Goal: Navigation & Orientation: Find specific page/section

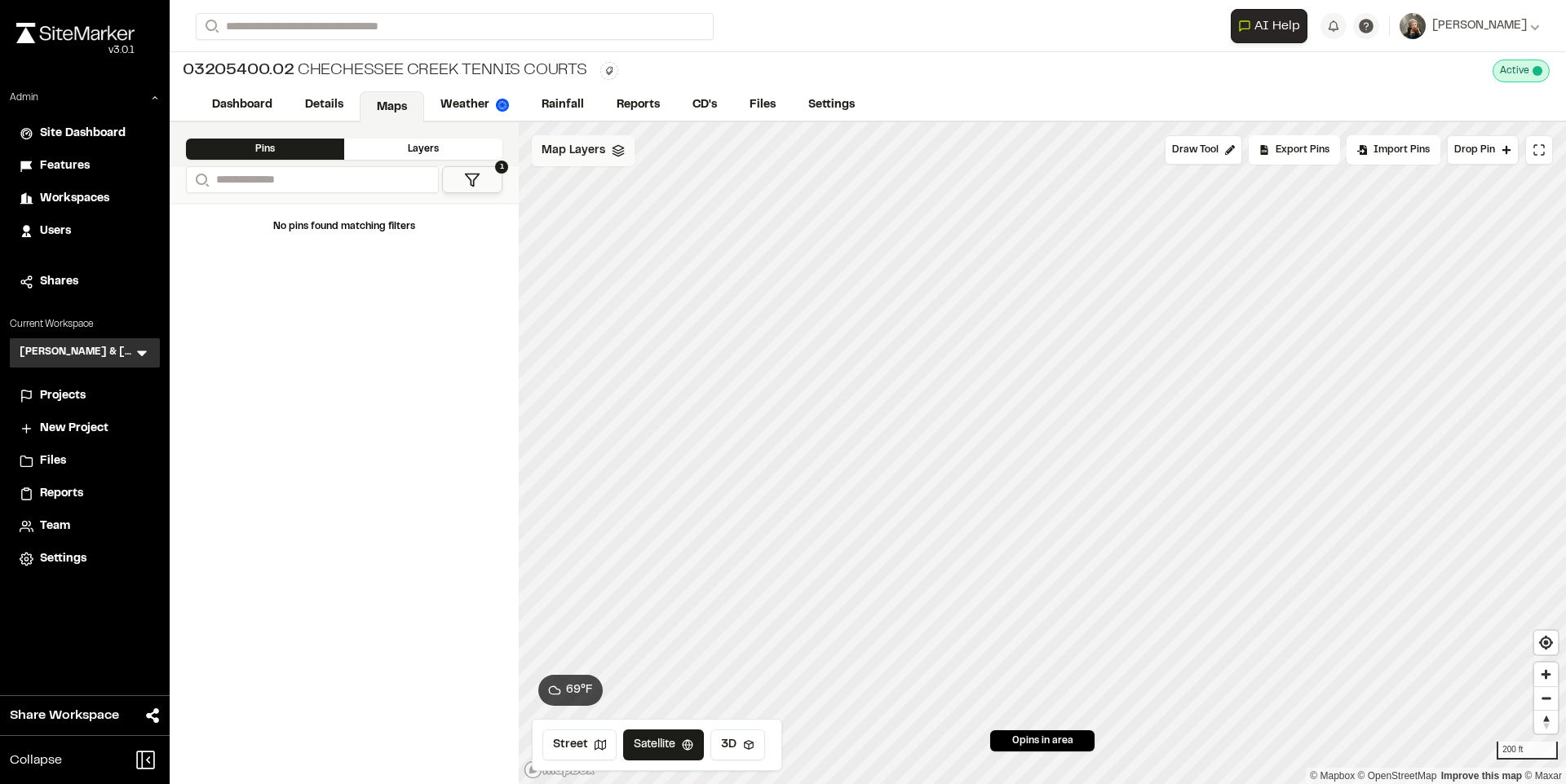
click at [549, 161] on div "Map Layers" at bounding box center [583, 151] width 103 height 31
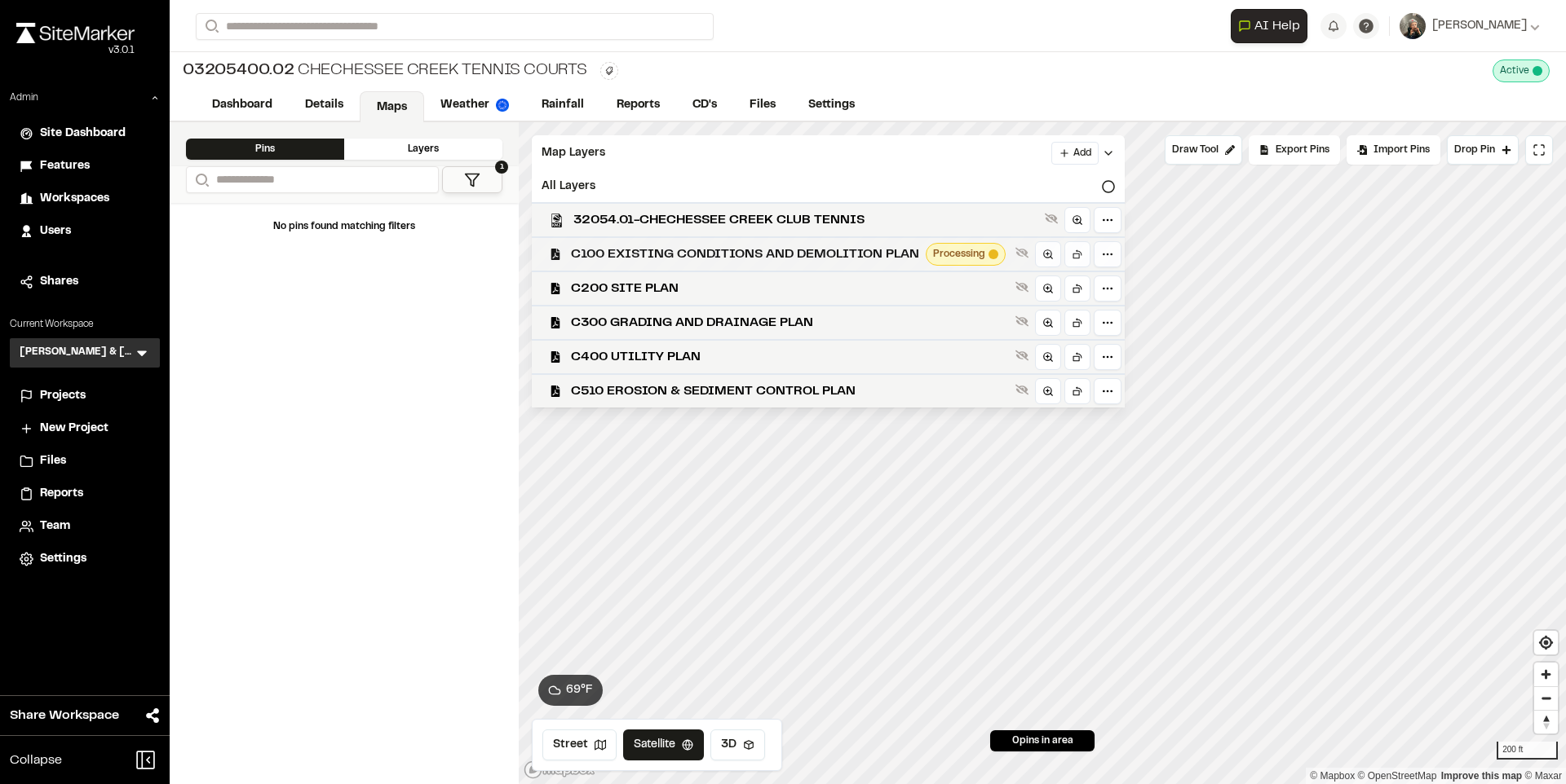
click at [632, 248] on span "C100 EXISTING CONDITIONS AND DEMOLITION PLAN" at bounding box center [744, 254] width 348 height 20
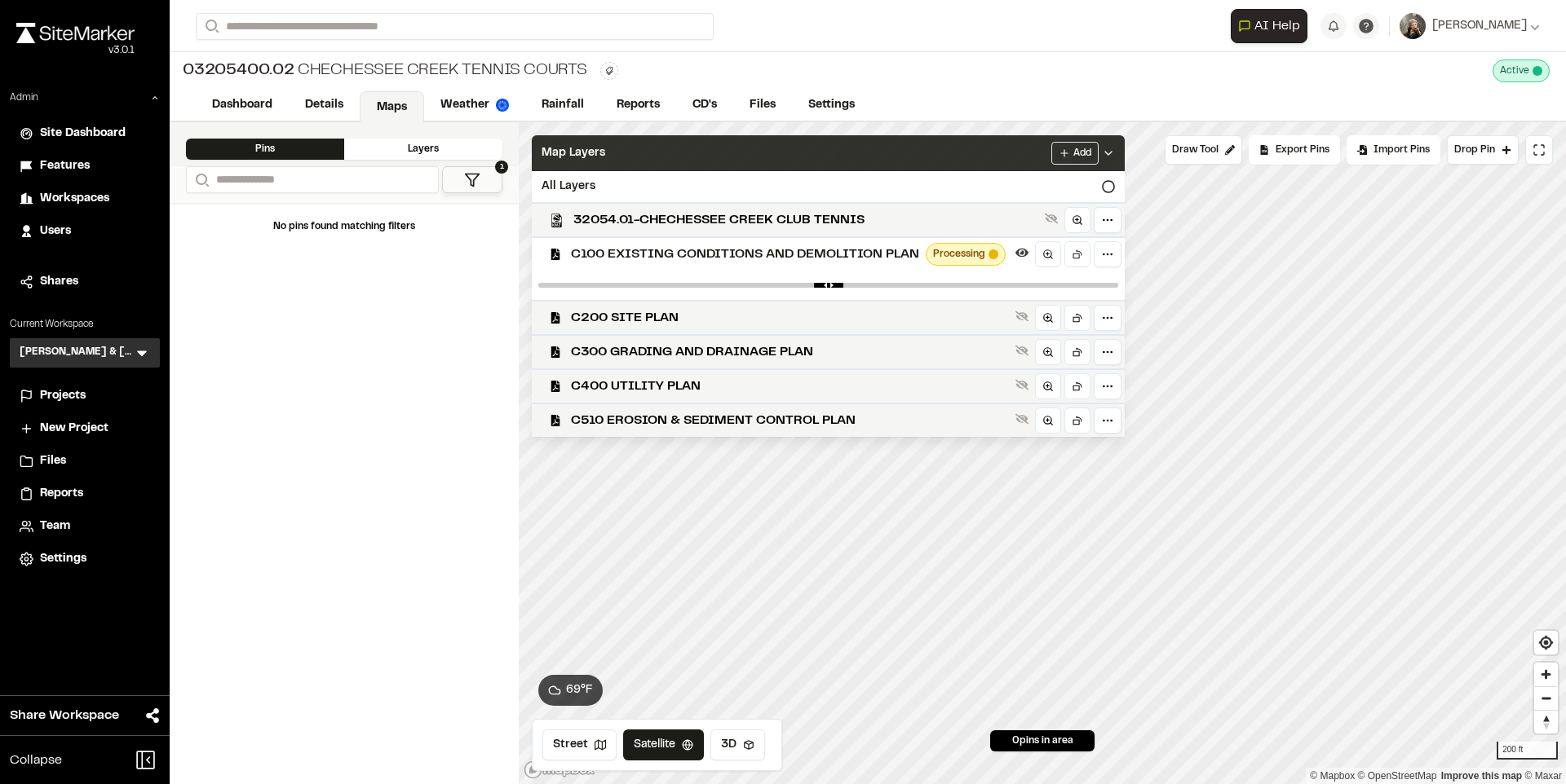
click at [657, 150] on div "Map Layers Add" at bounding box center [828, 153] width 593 height 36
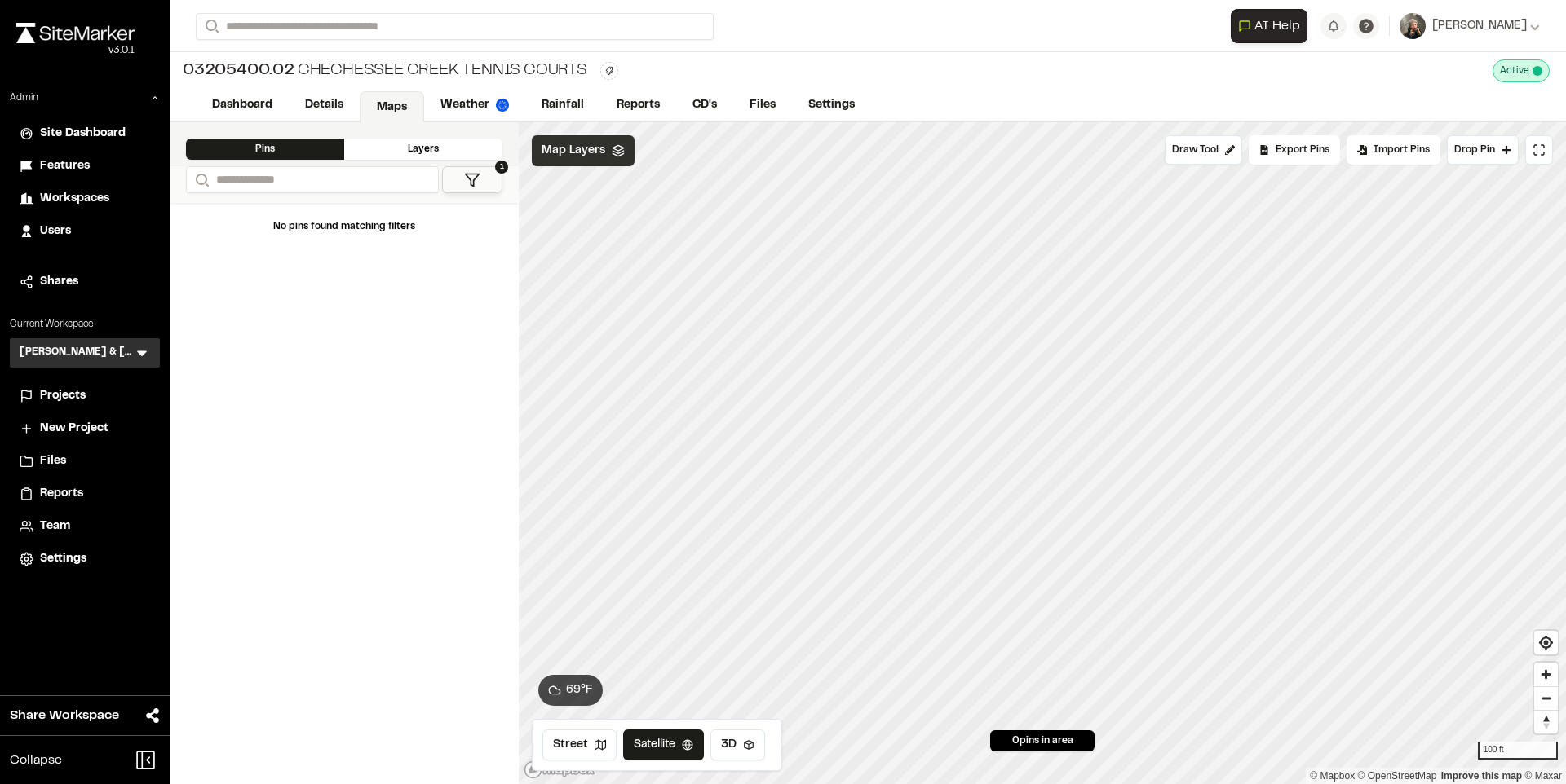
click at [596, 152] on span "Map Layers" at bounding box center [573, 151] width 64 height 18
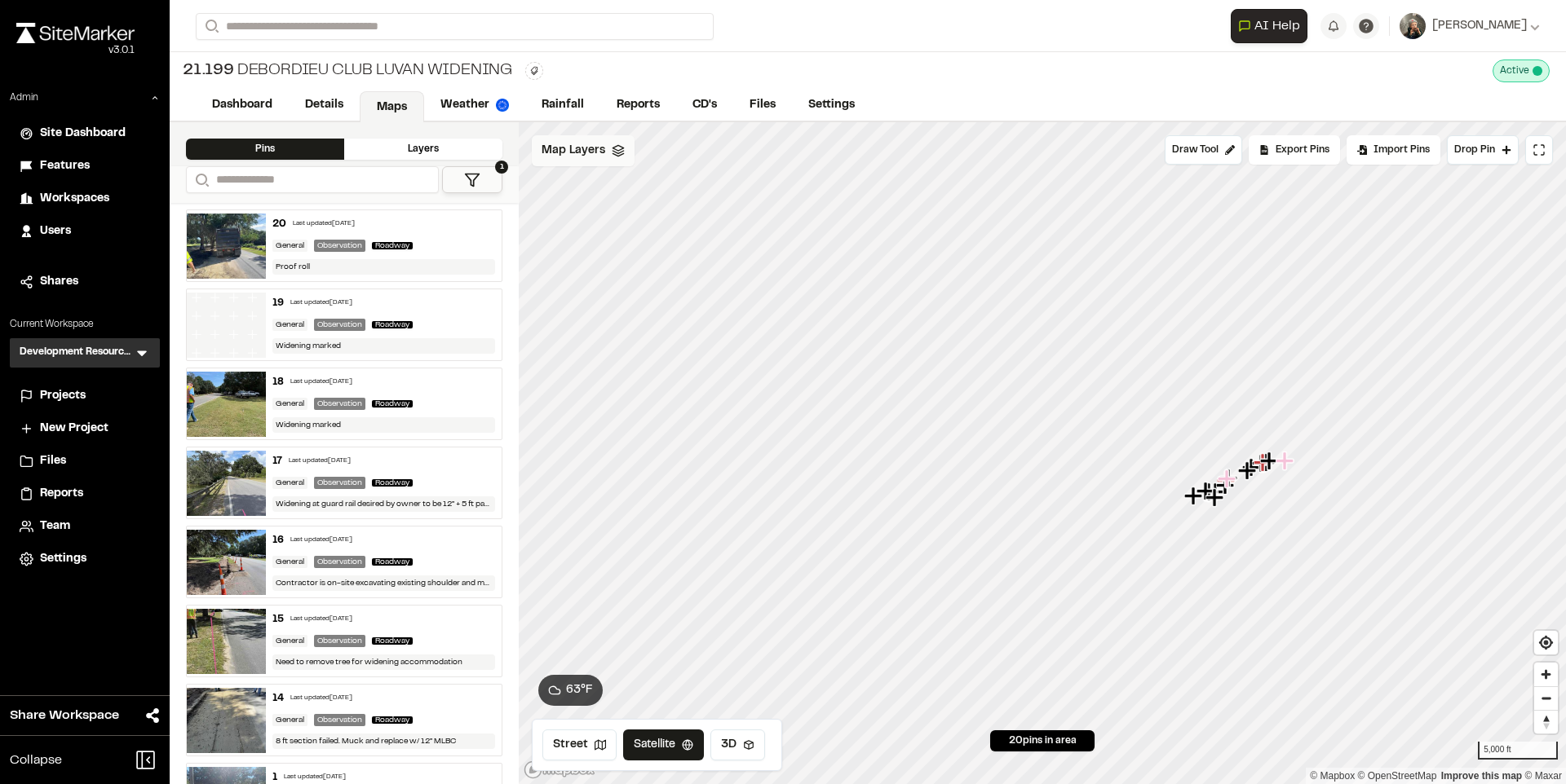
click at [602, 148] on span "Map Layers" at bounding box center [573, 151] width 64 height 18
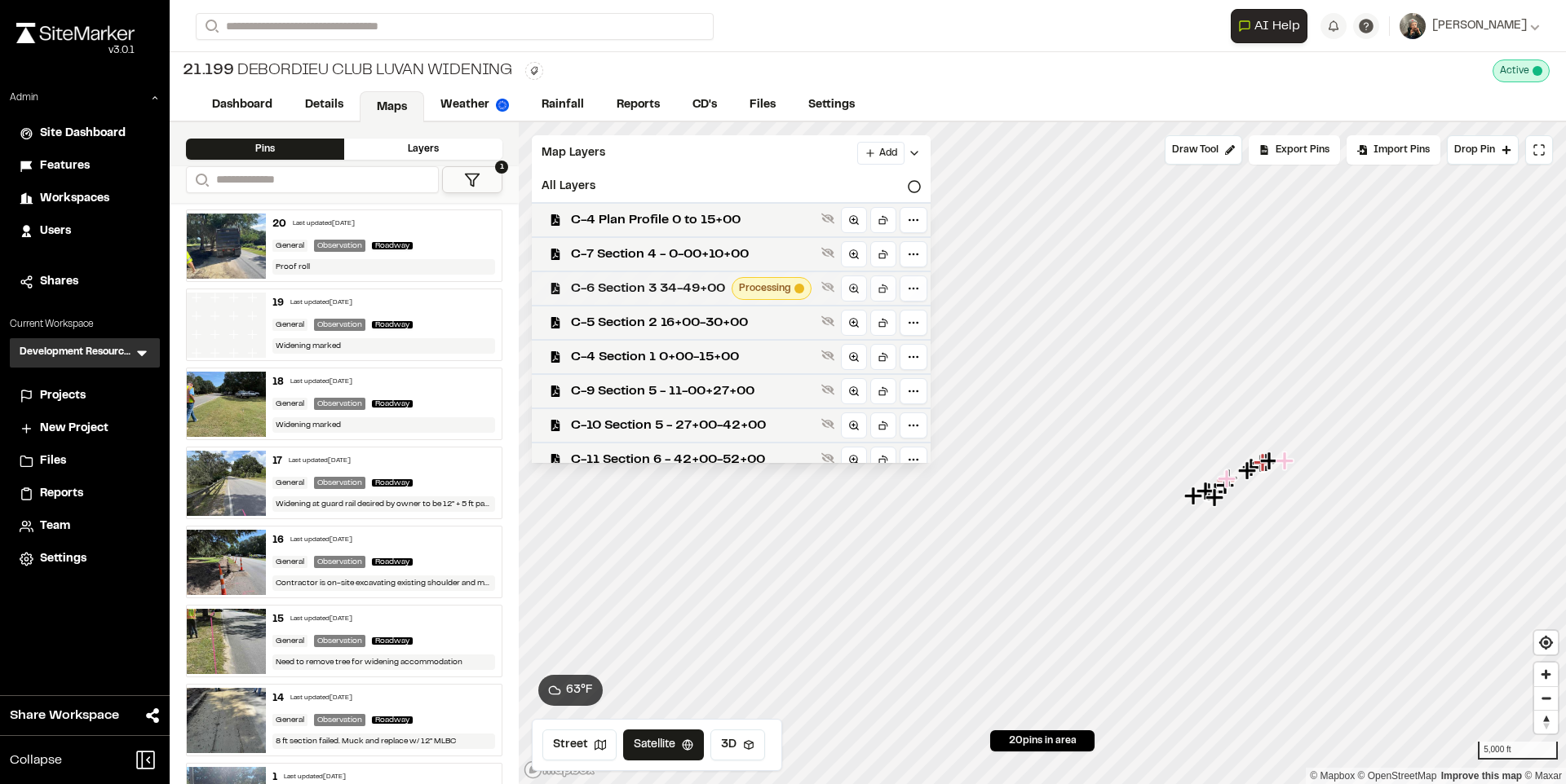
click at [673, 281] on span "C-6 Section 3 34-49+00" at bounding box center [648, 289] width 154 height 20
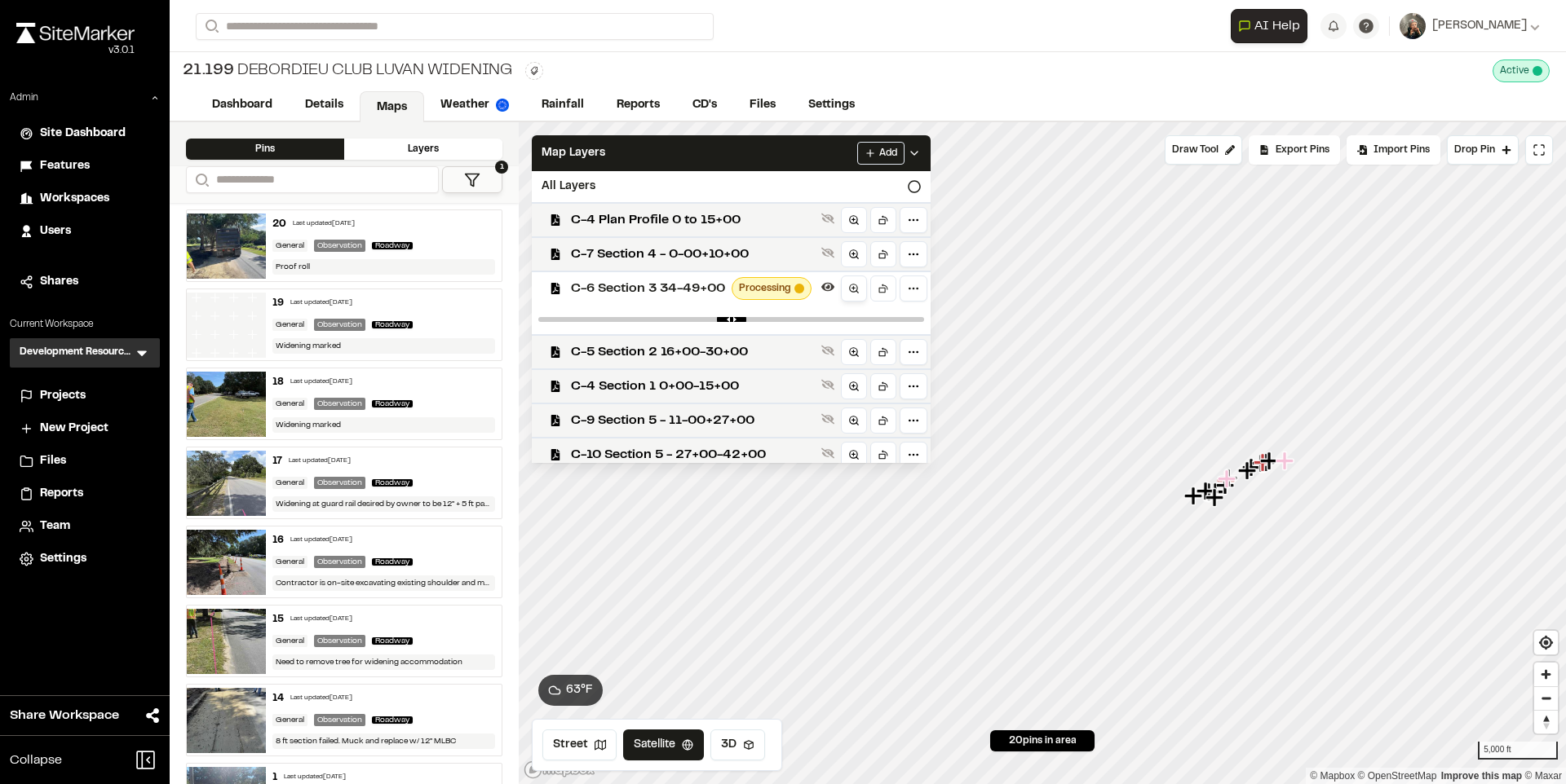
click at [859, 291] on line at bounding box center [857, 291] width 3 height 3
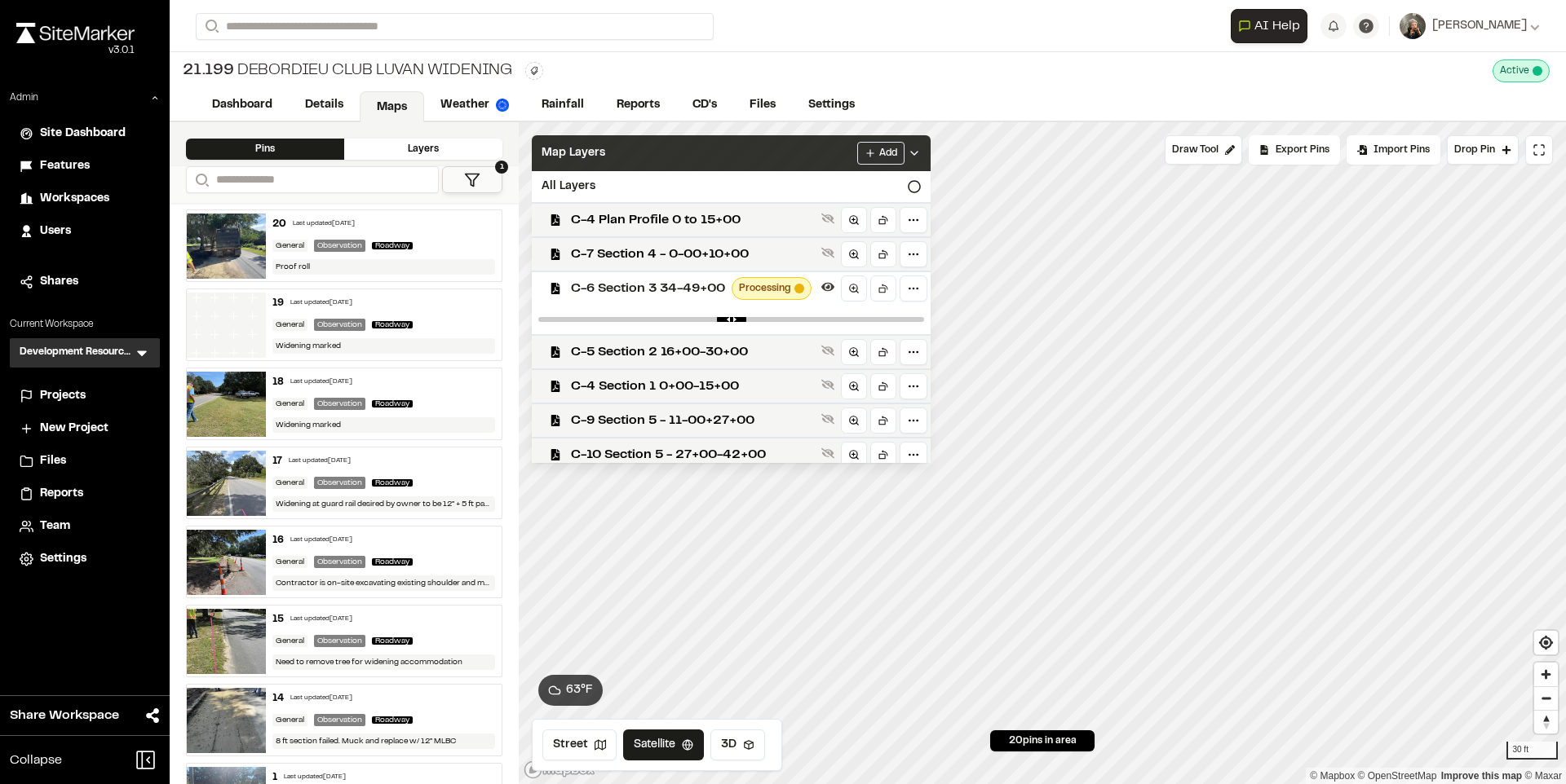
click at [636, 155] on div "Map Layers Add" at bounding box center [731, 153] width 398 height 36
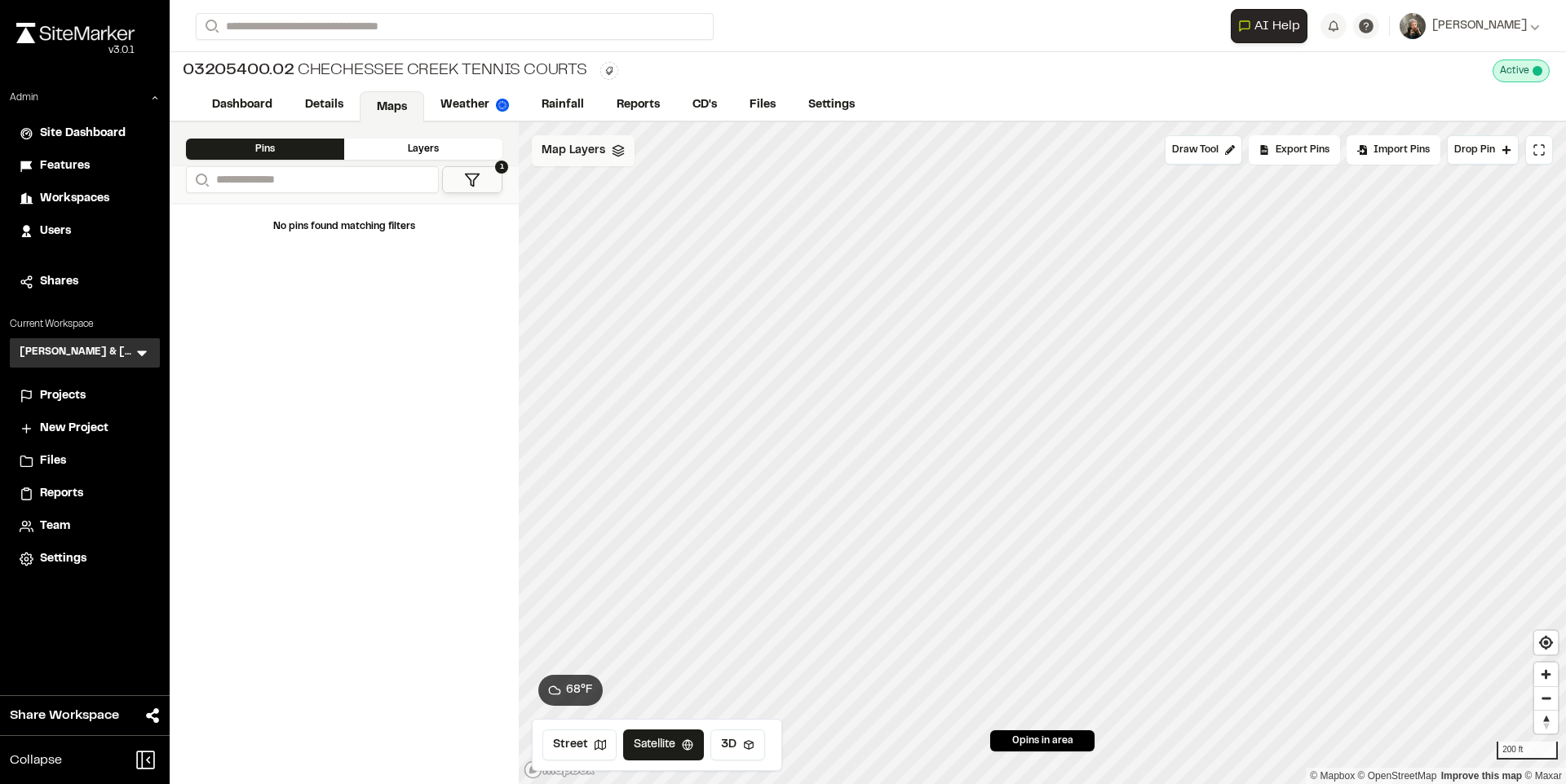
click at [575, 156] on span "Map Layers" at bounding box center [573, 151] width 64 height 18
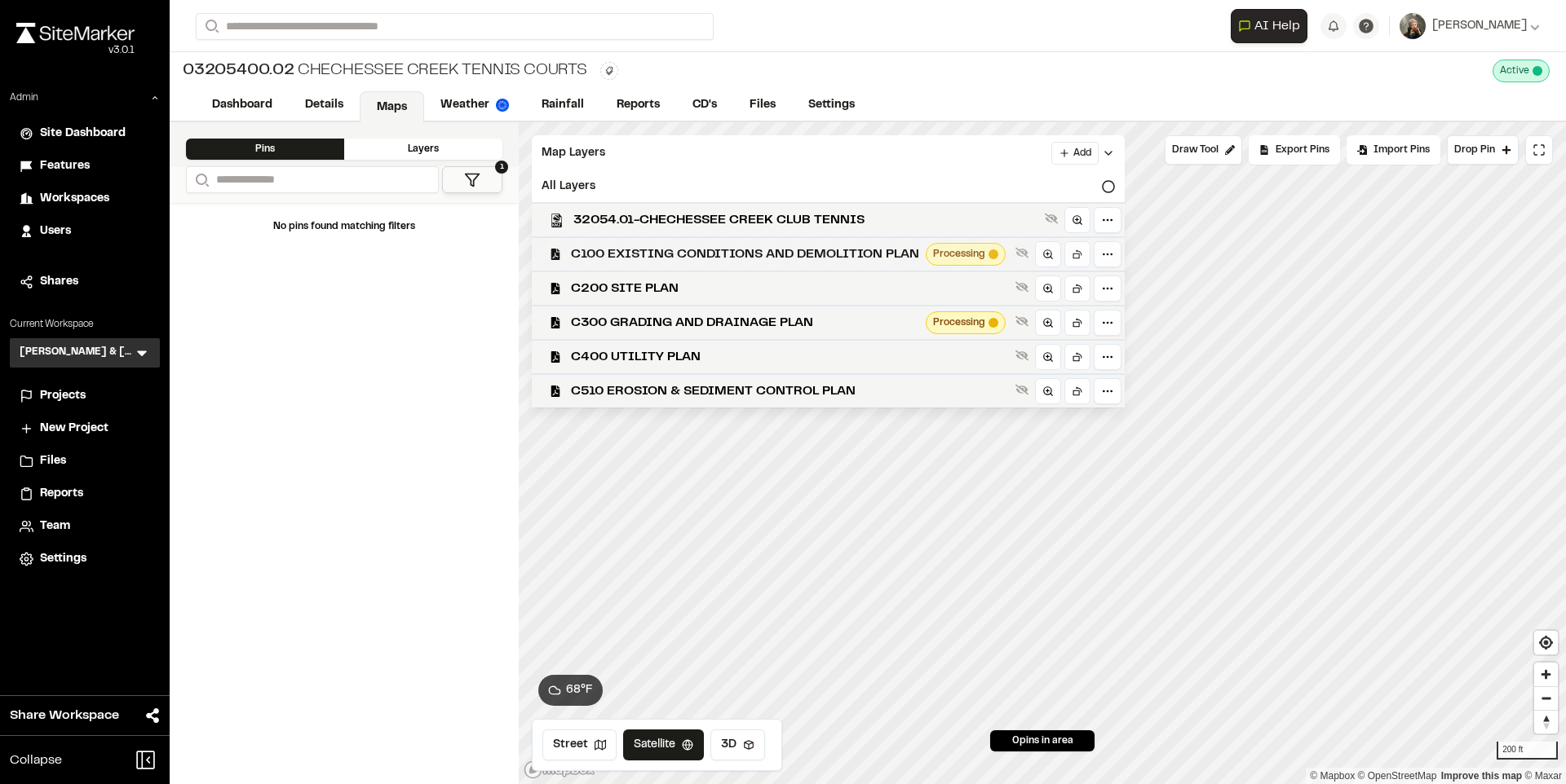
click at [653, 255] on span "C100 EXISTING CONDITIONS AND DEMOLITION PLAN" at bounding box center [744, 254] width 348 height 20
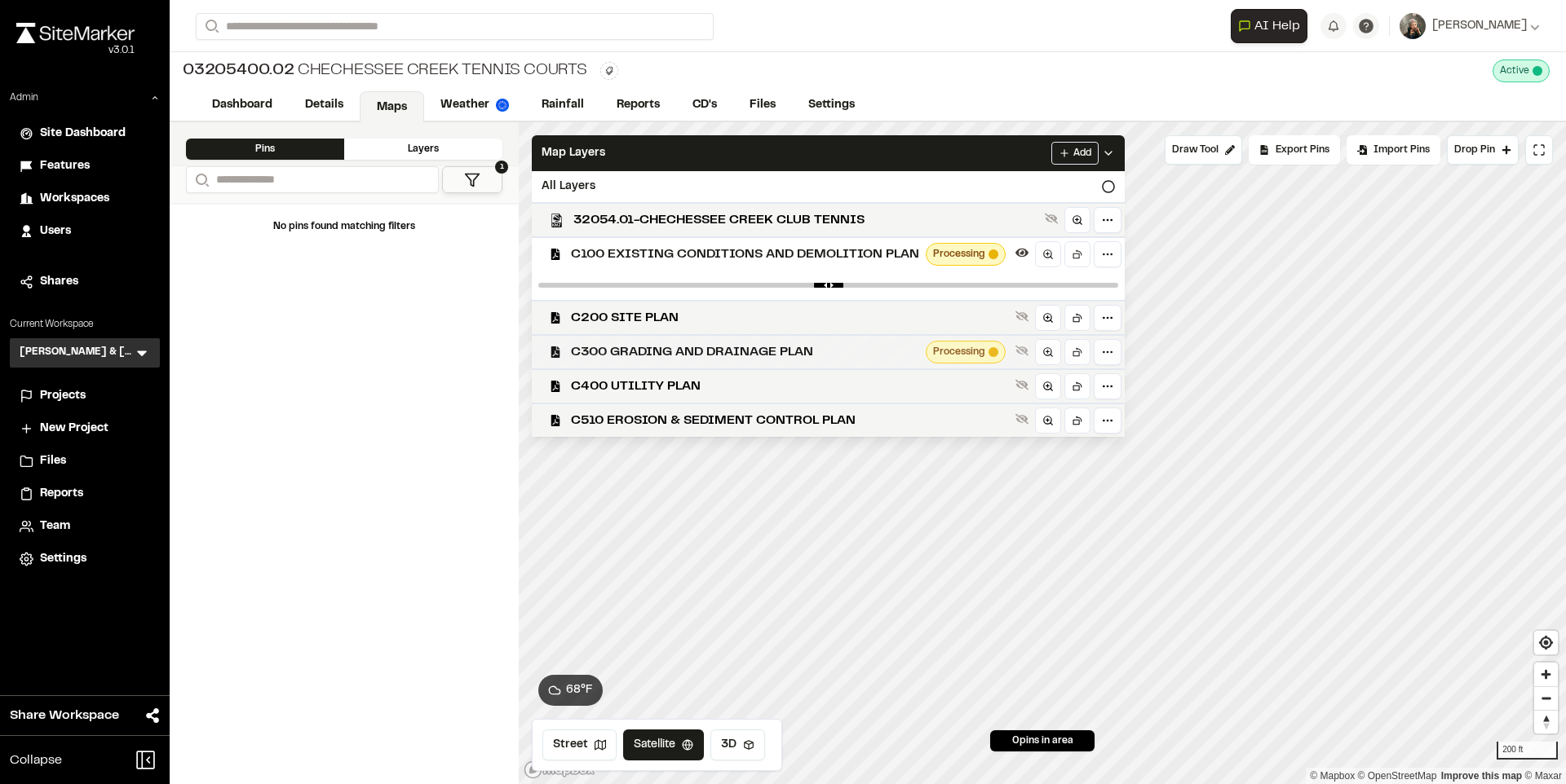
click at [771, 348] on span "C300 GRADING AND DRAINAGE PLAN" at bounding box center [744, 352] width 348 height 20
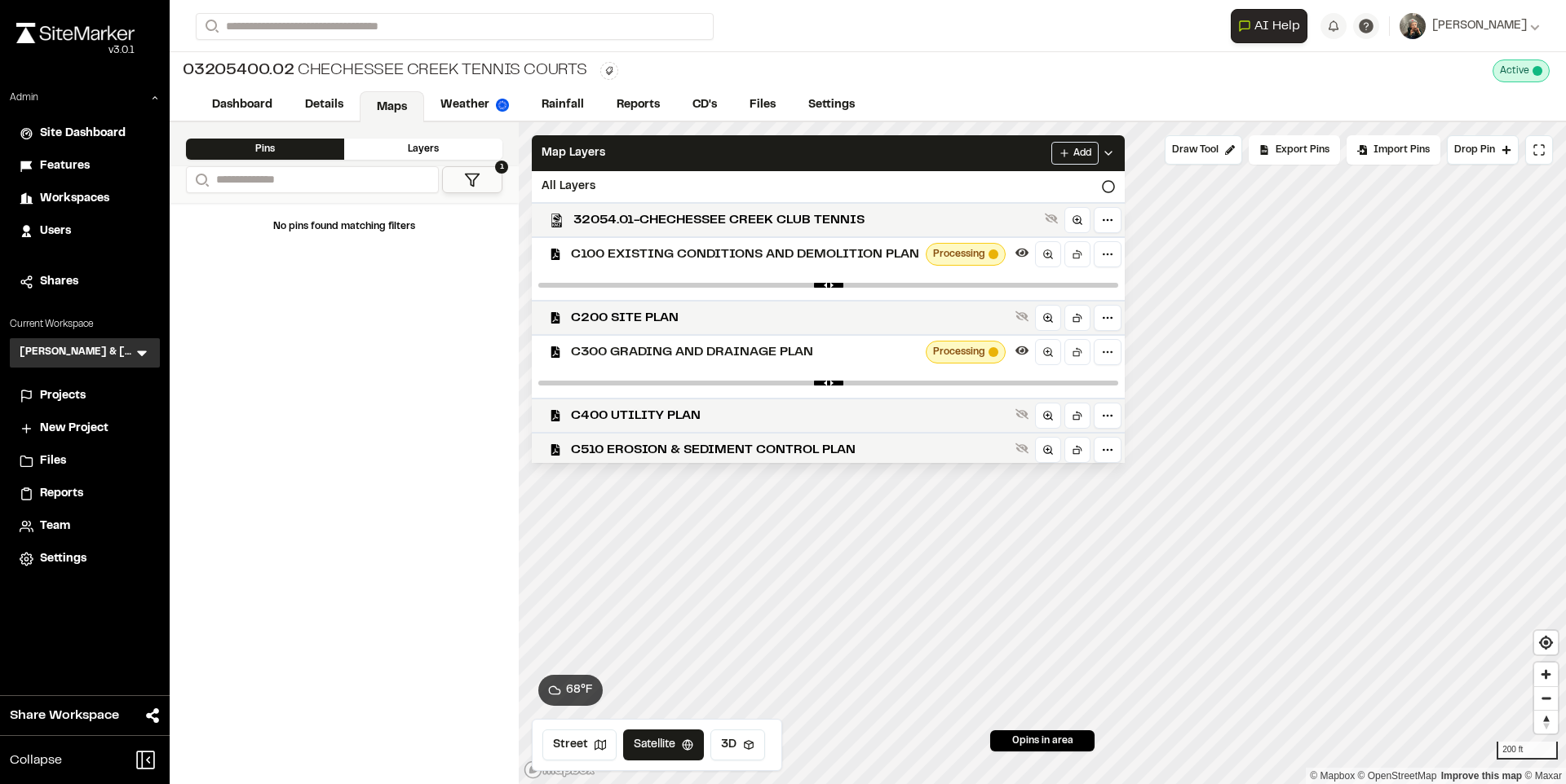
click at [765, 344] on span "C300 GRADING AND DRAINAGE PLAN" at bounding box center [744, 352] width 348 height 20
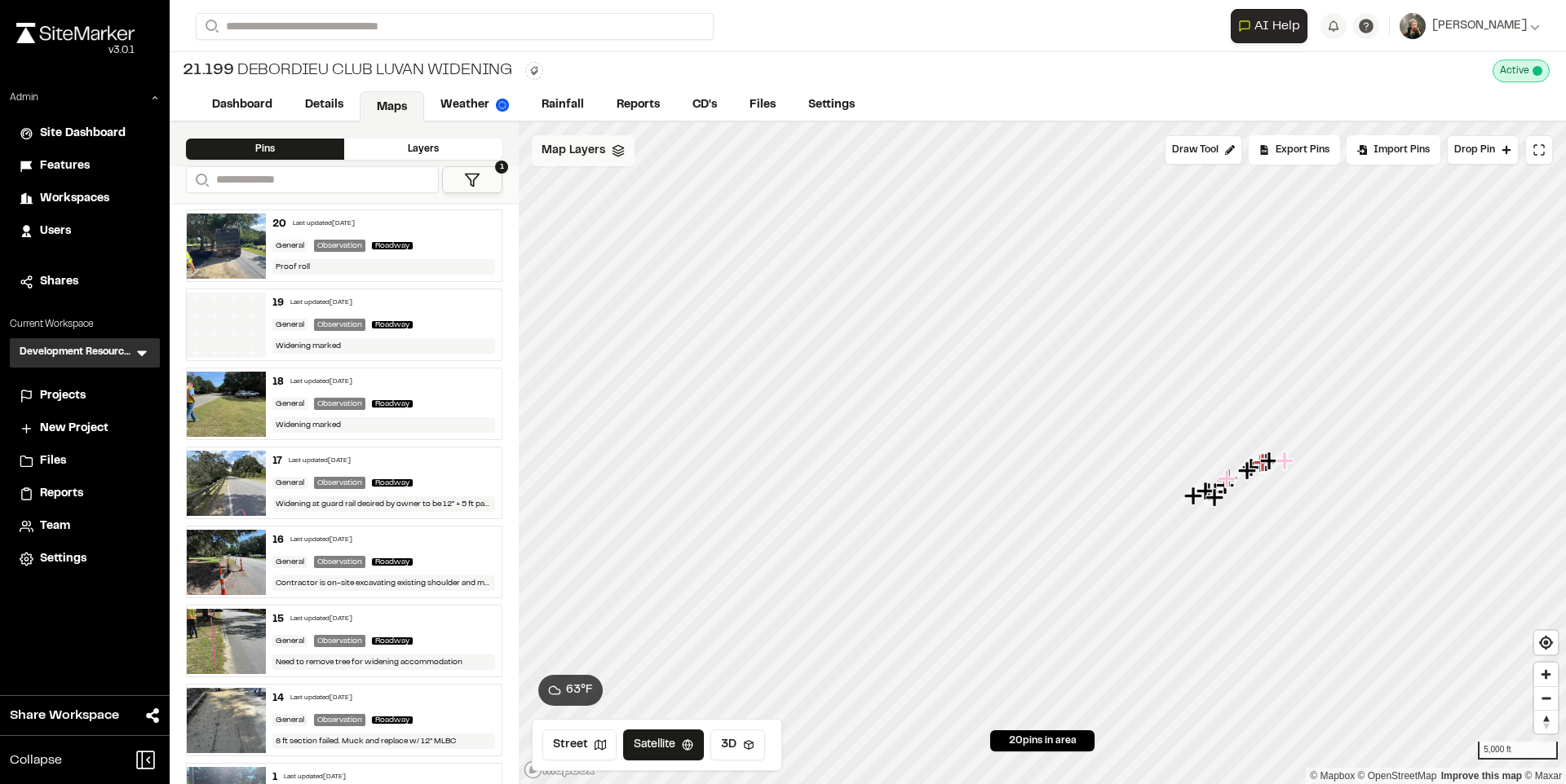
click at [619, 155] on polyline at bounding box center [618, 154] width 10 height 3
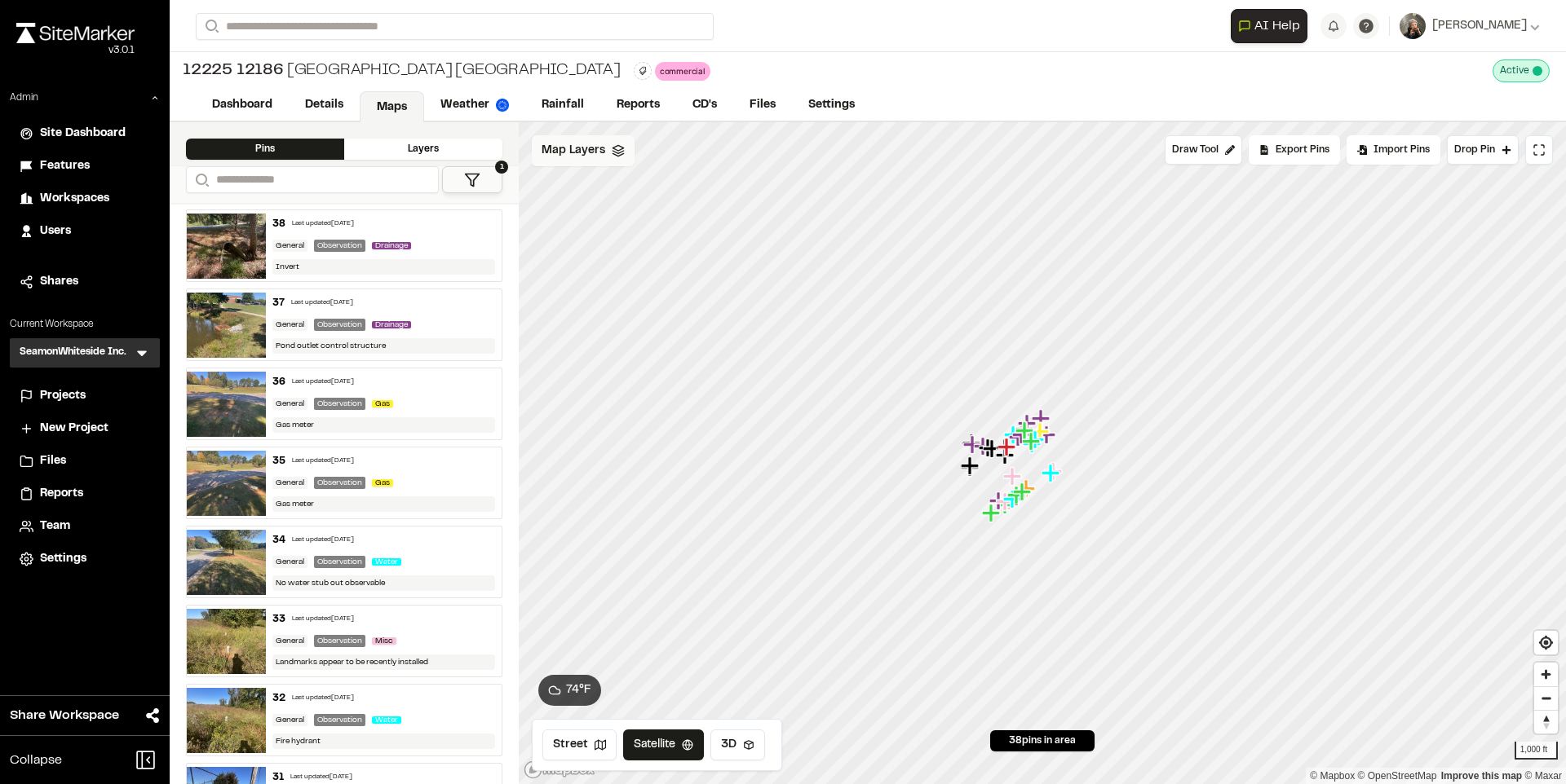
click at [585, 155] on span "Map Layers" at bounding box center [573, 151] width 64 height 18
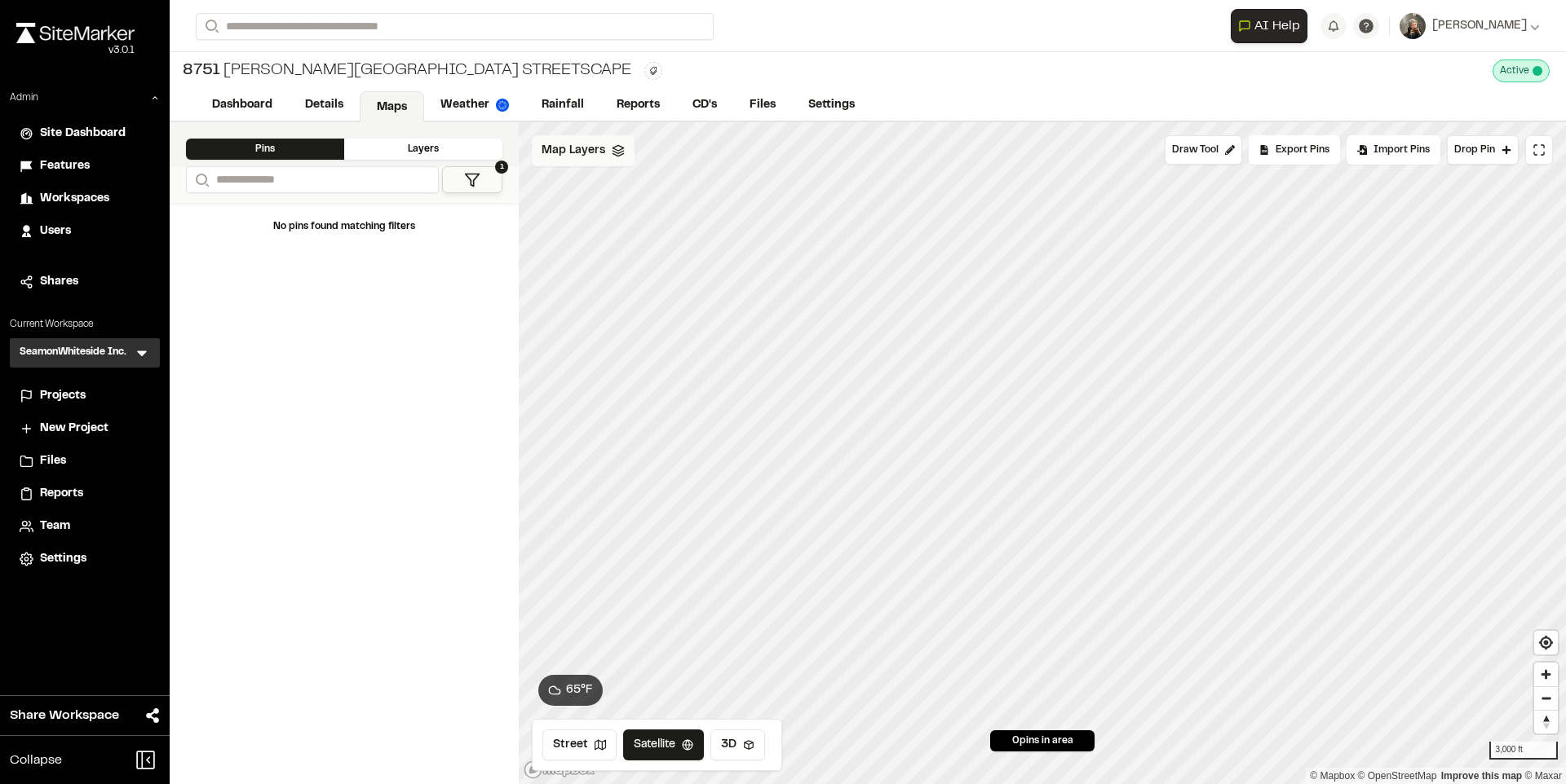
click at [584, 153] on span "Map Layers" at bounding box center [573, 151] width 64 height 18
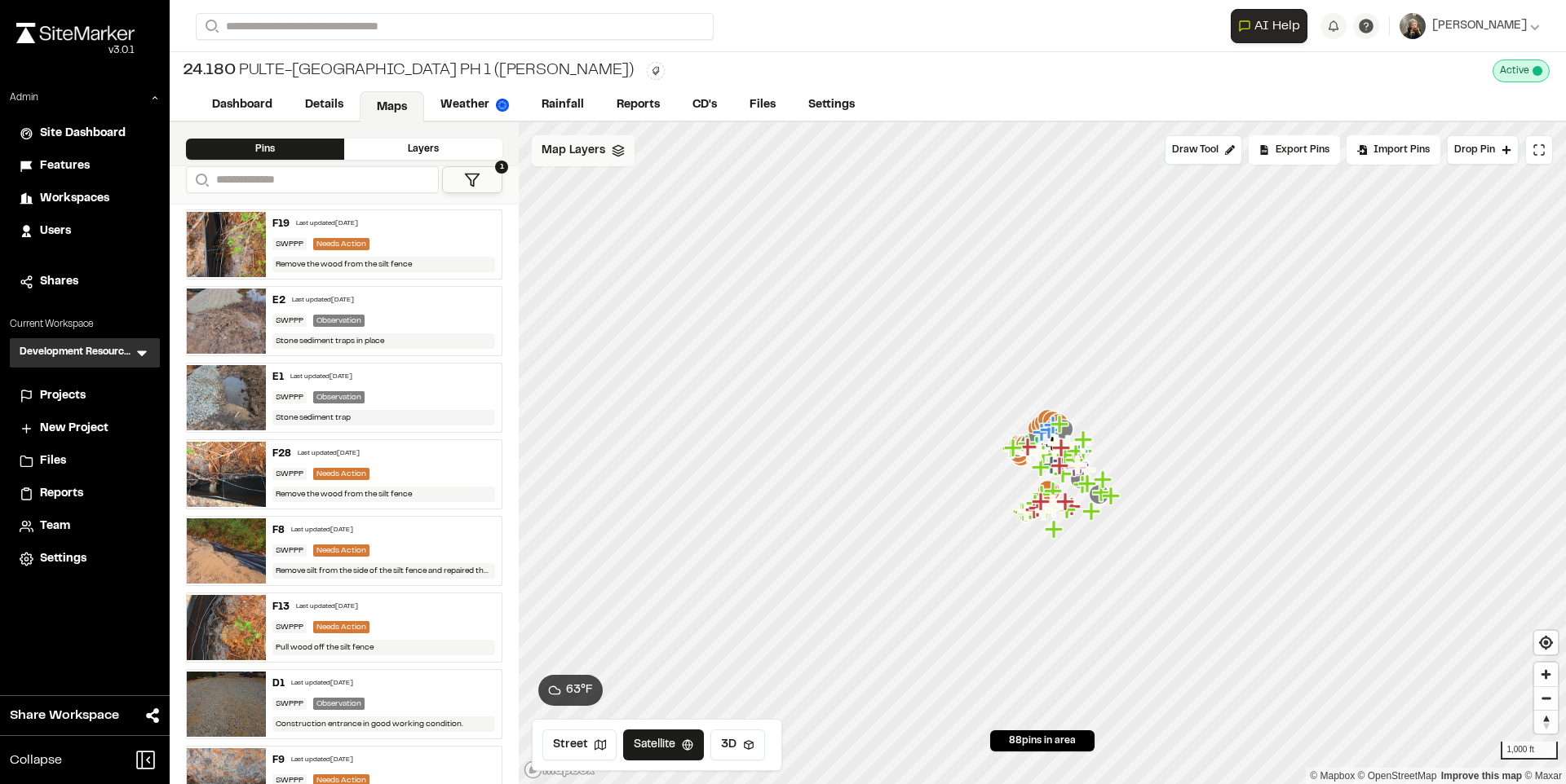
click at [603, 157] on div "Map Layers" at bounding box center [583, 151] width 103 height 31
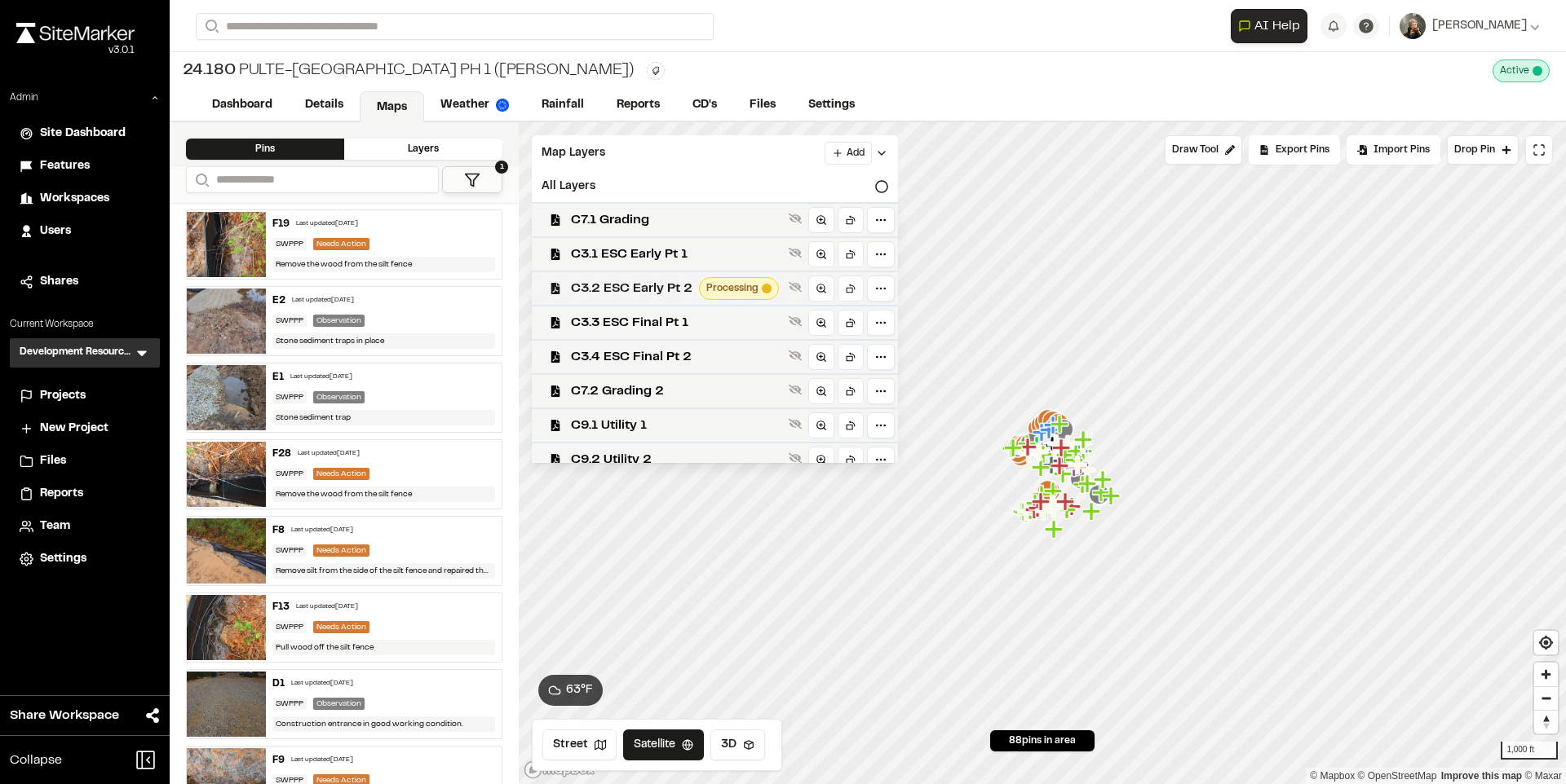
click at [620, 287] on span "C3.2 ESC Early Pt 2" at bounding box center [631, 289] width 121 height 20
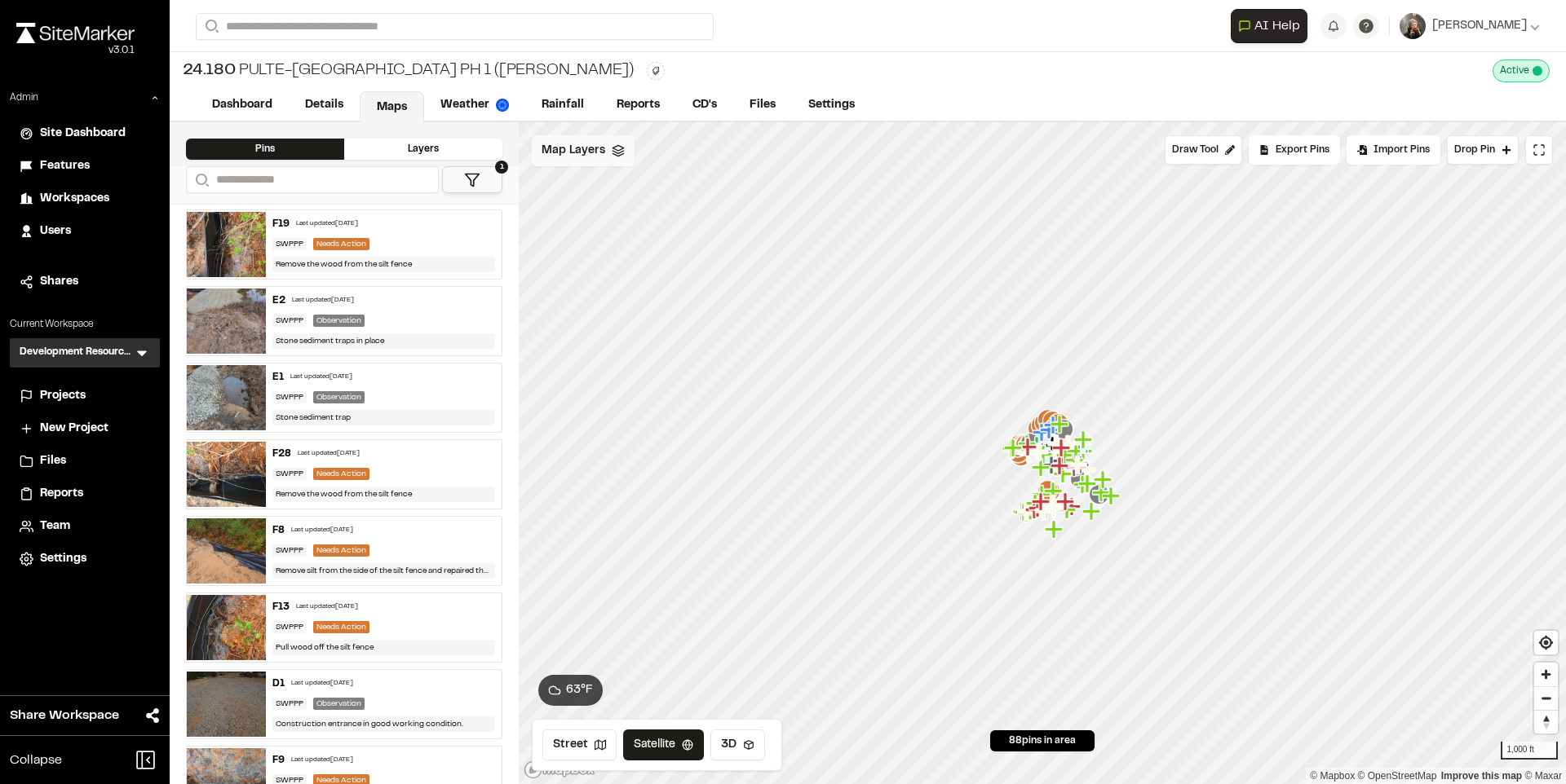
click at [585, 150] on span "Map Layers" at bounding box center [573, 151] width 64 height 18
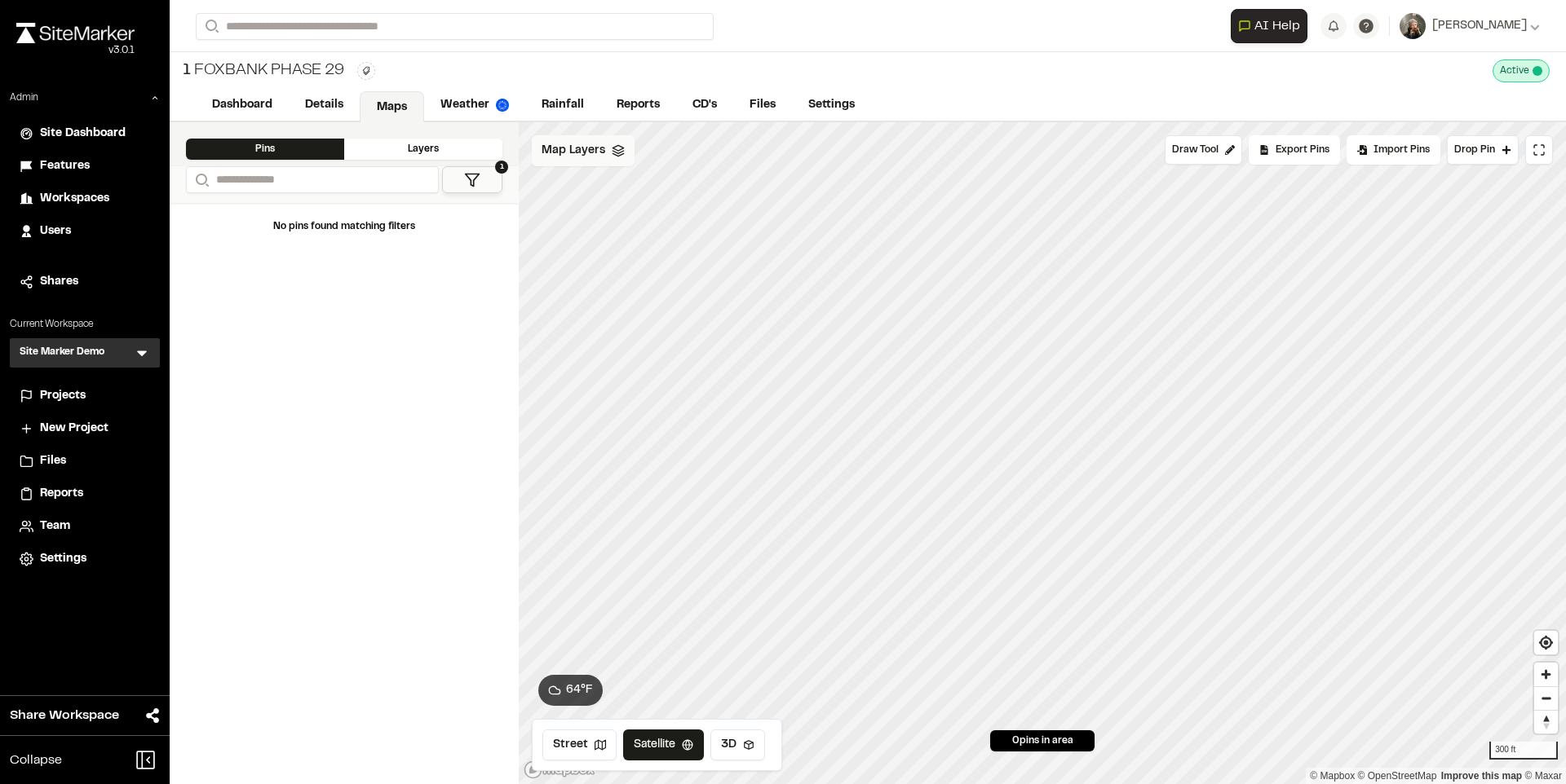
click at [562, 155] on span "Map Layers" at bounding box center [573, 151] width 64 height 18
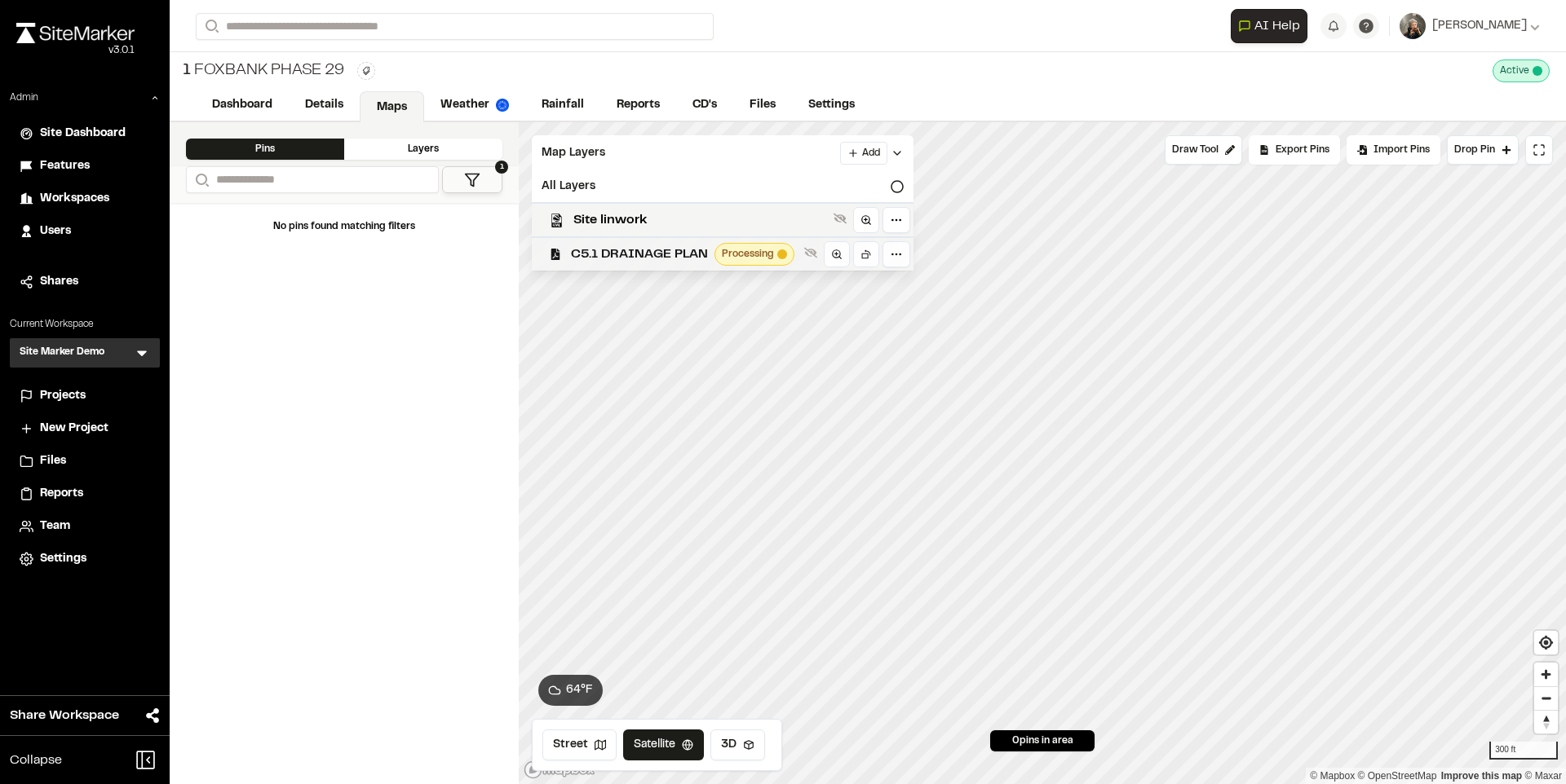
click at [593, 250] on span "C5.1 DRAINAGE PLAN" at bounding box center [640, 254] width 137 height 20
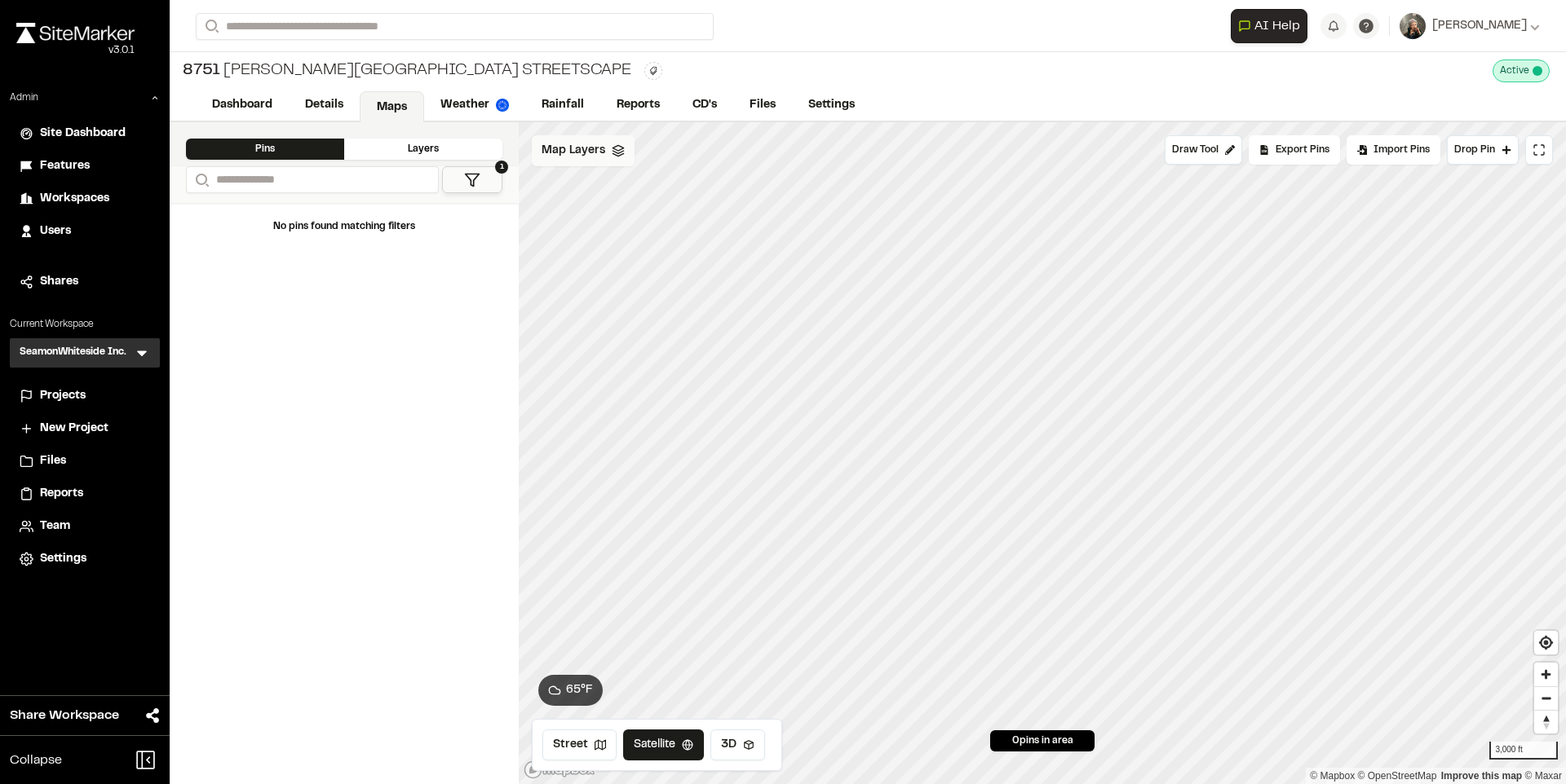
click at [612, 161] on div "Map Layers" at bounding box center [583, 151] width 103 height 31
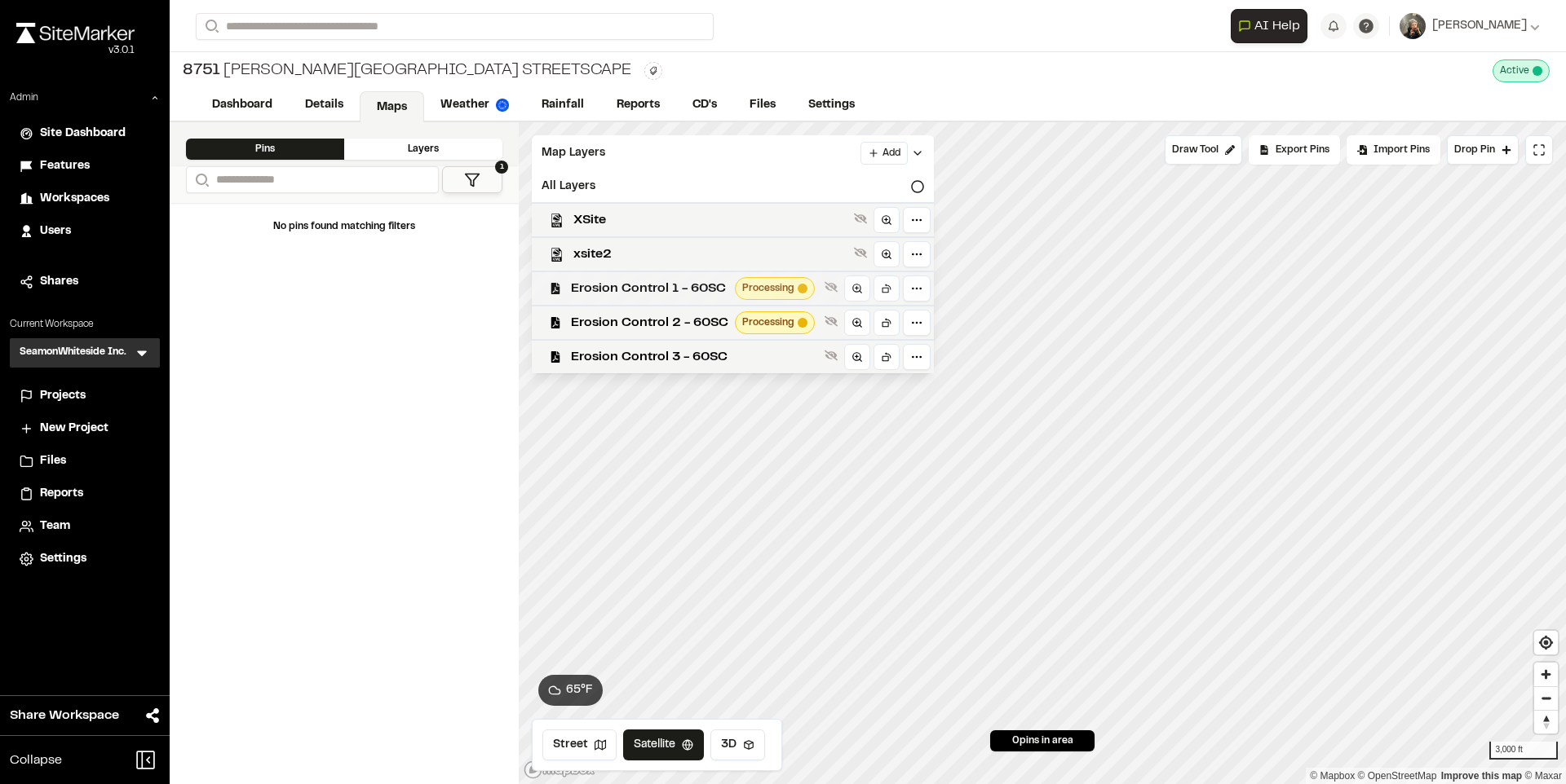
click at [703, 296] on span "Erosion Control 1 - 60SC" at bounding box center [649, 289] width 157 height 20
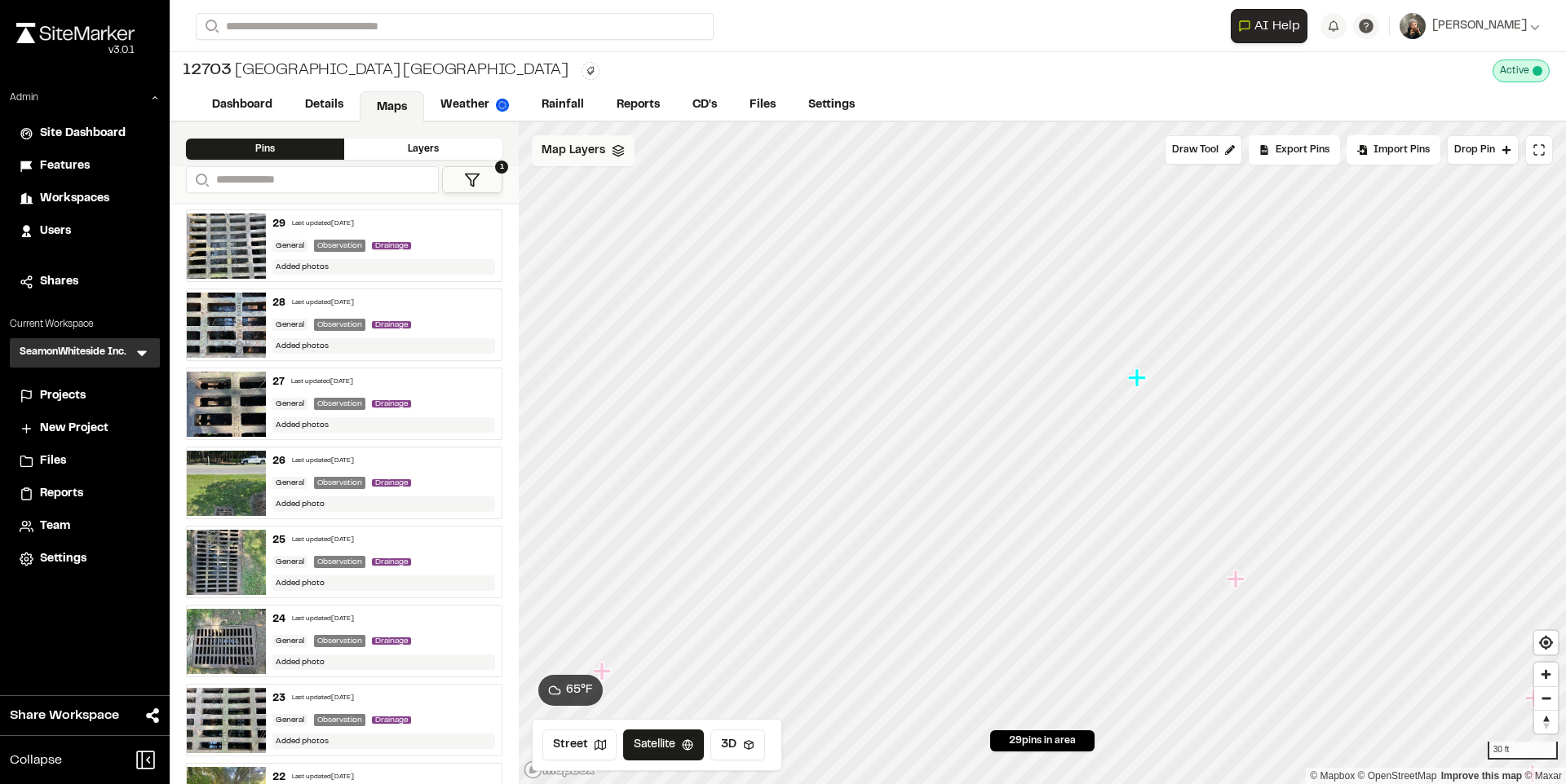
click at [606, 150] on div "Map Layers" at bounding box center [583, 151] width 103 height 31
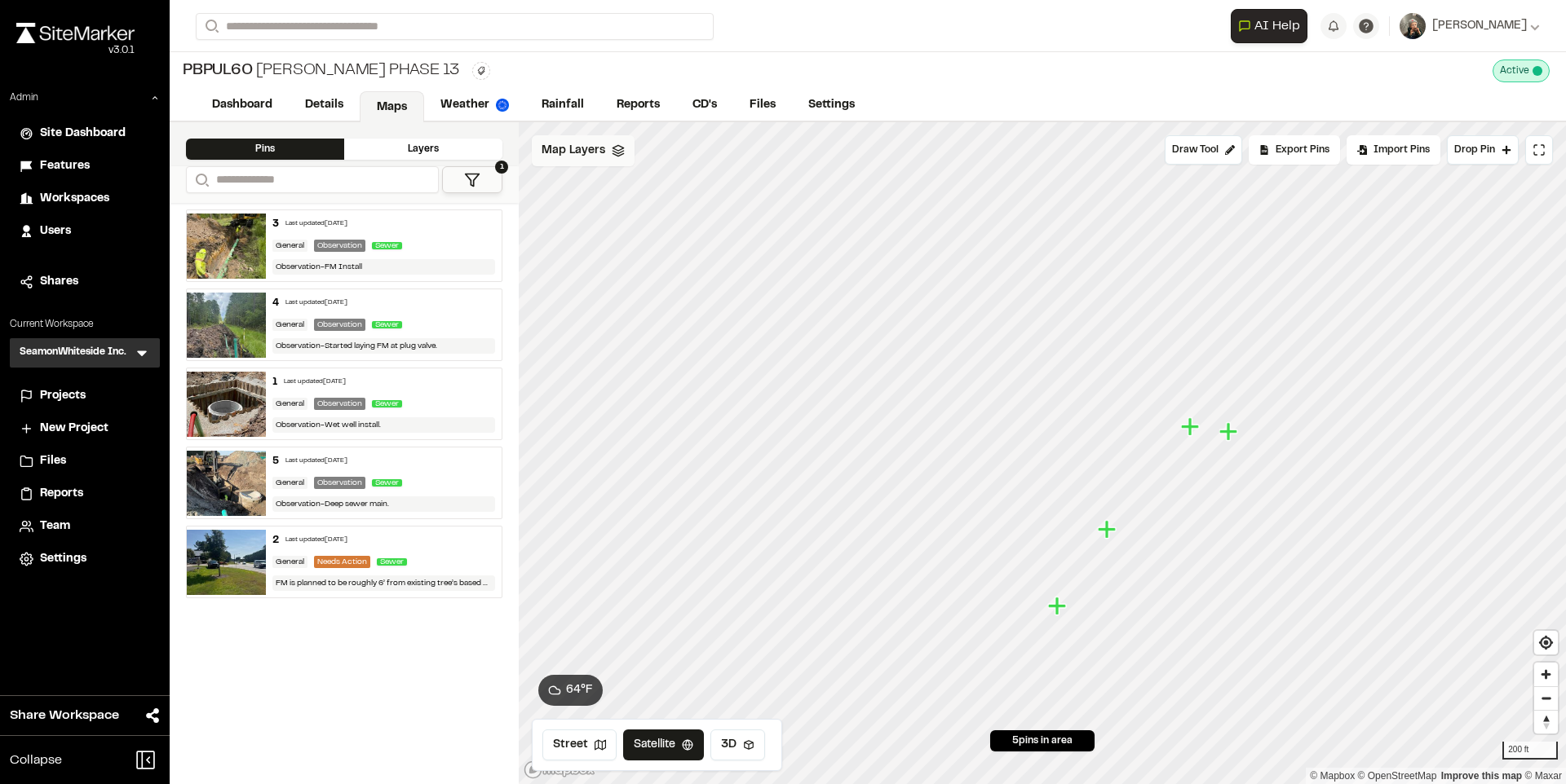
click at [591, 157] on span "Map Layers" at bounding box center [573, 151] width 64 height 18
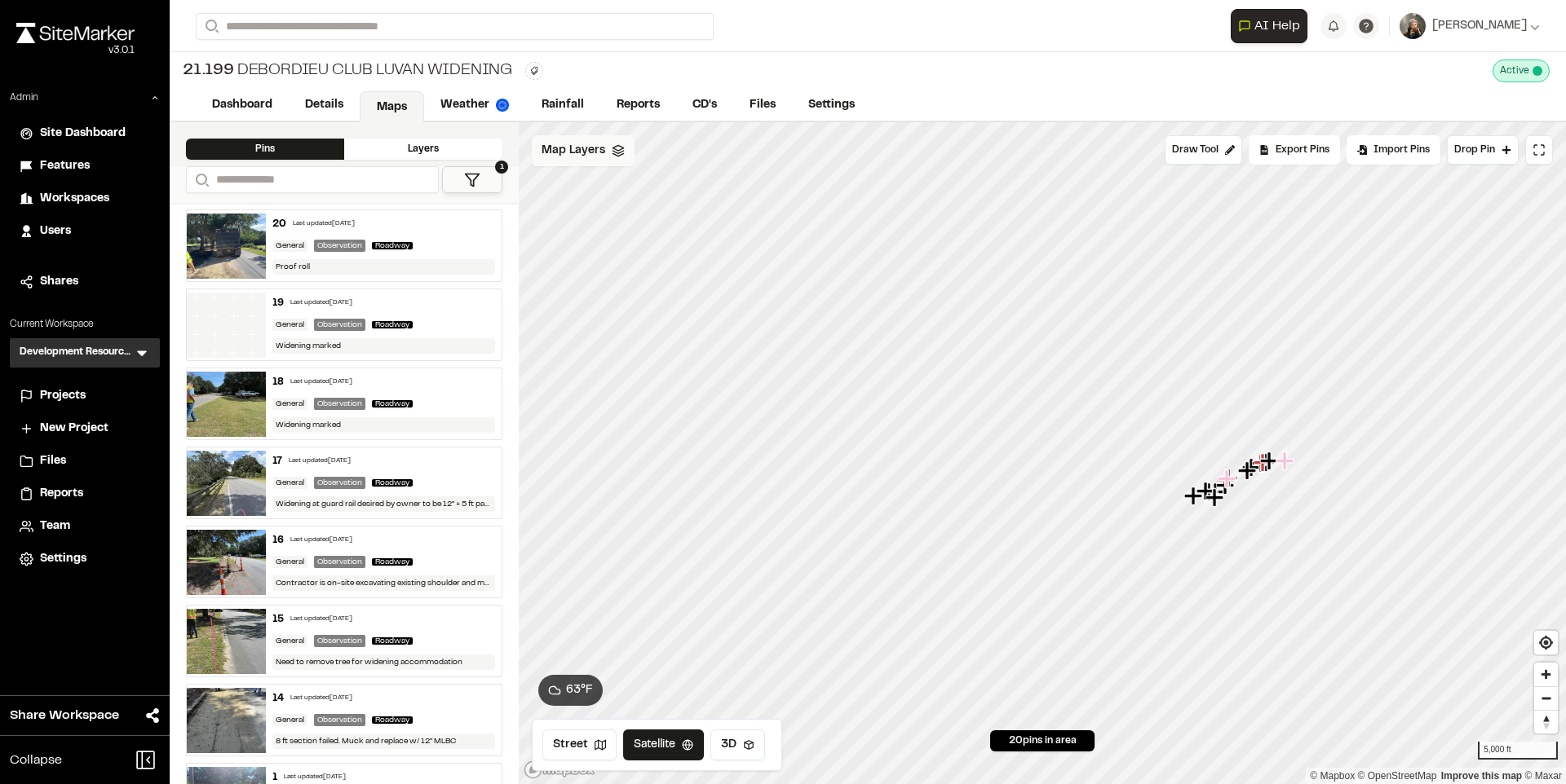
click at [597, 154] on span "Map Layers" at bounding box center [573, 151] width 64 height 18
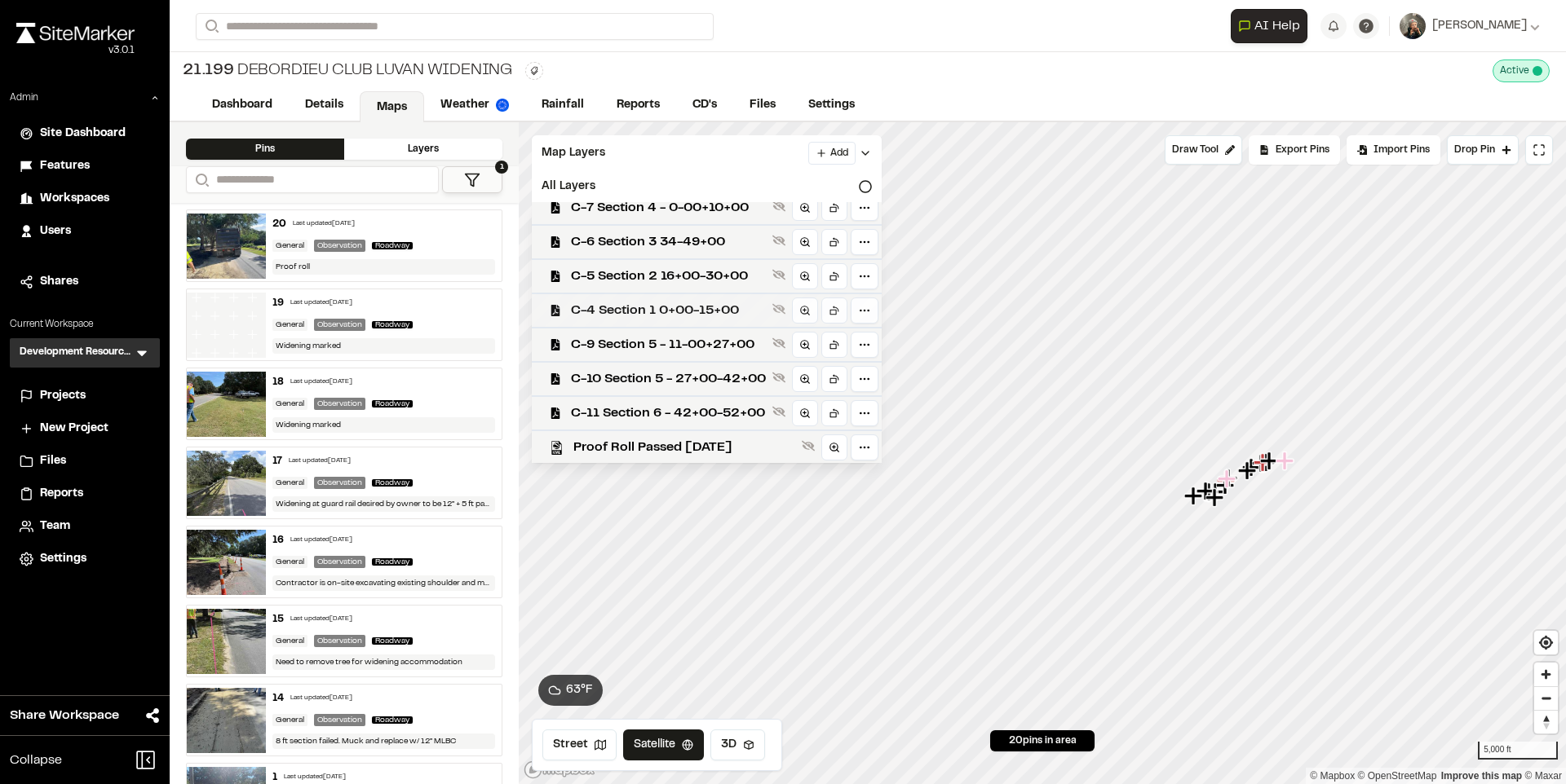
scroll to position [48, 0]
